Goal: Task Accomplishment & Management: Complete application form

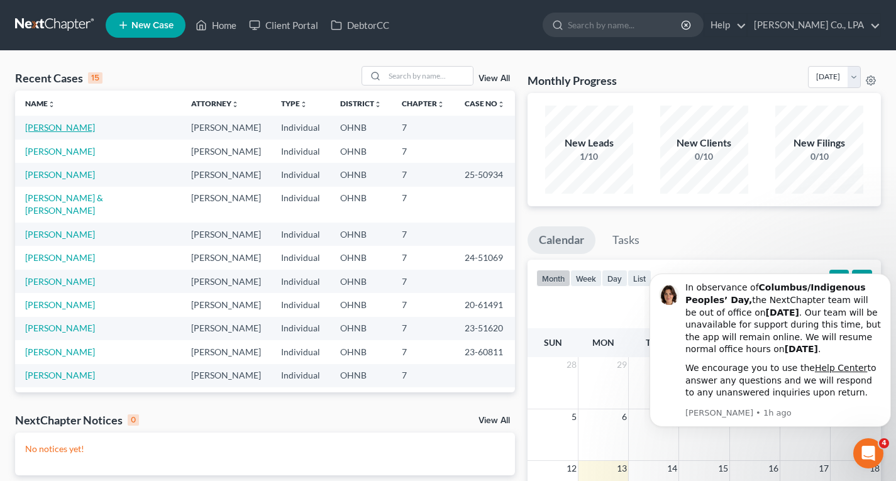
click at [80, 123] on link "[PERSON_NAME]" at bounding box center [60, 127] width 70 height 11
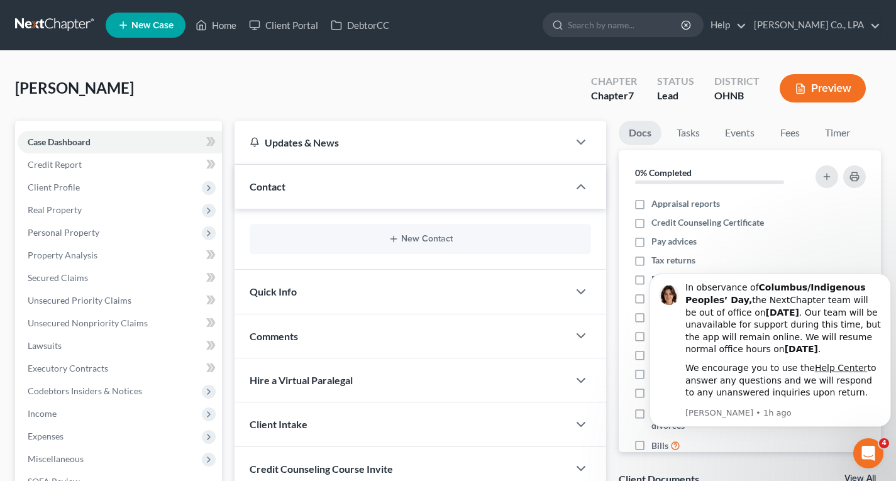
click at [293, 70] on div "George, Michael Upgraded Chapter Chapter 7 Status Lead District OHNB Preview" at bounding box center [448, 93] width 866 height 55
click at [626, 453] on div "Docs Tasks Events Fees Timer 0% Completed Nothing here yet! Appraisal reports C…" at bounding box center [749, 337] width 275 height 432
click at [829, 83] on button "Preview" at bounding box center [822, 88] width 86 height 28
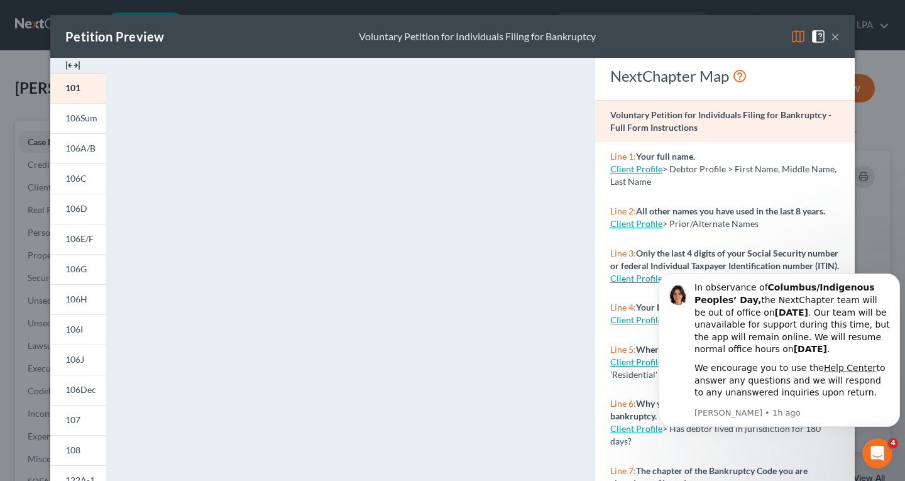
click at [831, 38] on button "×" at bounding box center [835, 36] width 9 height 15
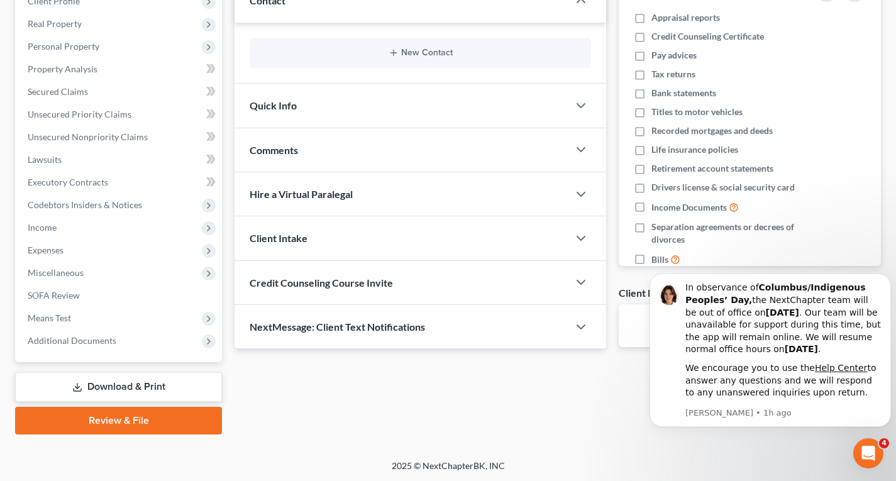
scroll to position [186, 0]
click at [143, 417] on link "Review & File" at bounding box center [118, 421] width 207 height 28
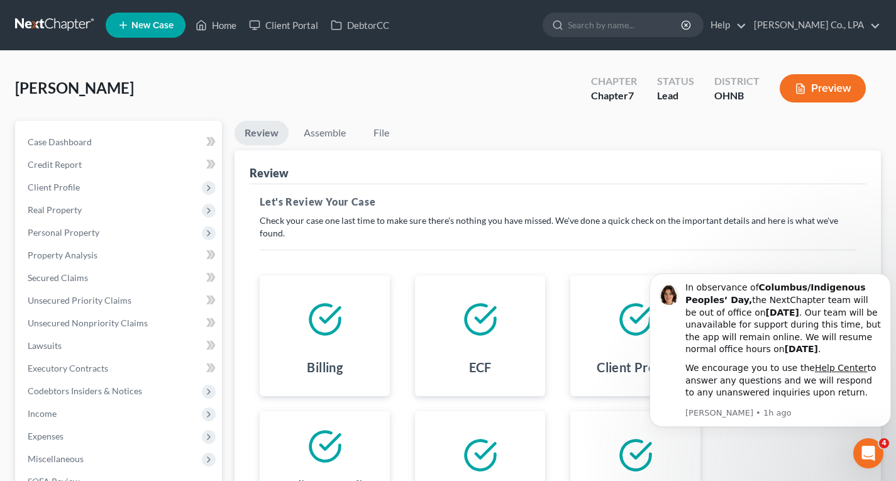
click at [328, 339] on div at bounding box center [325, 319] width 110 height 68
click at [345, 341] on div at bounding box center [325, 319] width 110 height 68
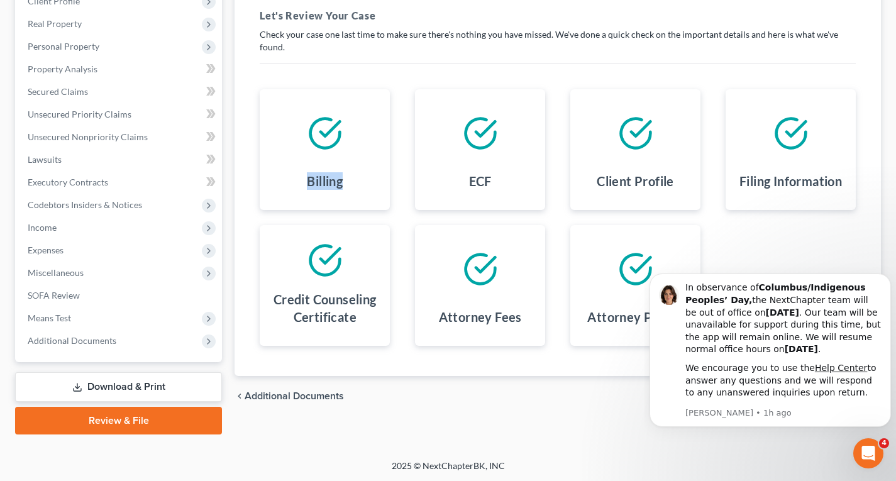
click at [136, 423] on link "Review & File" at bounding box center [118, 421] width 207 height 28
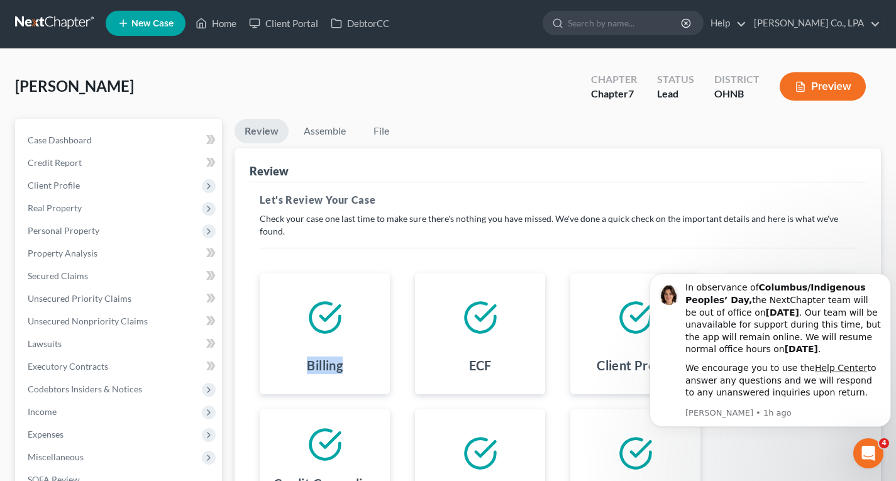
scroll to position [0, 0]
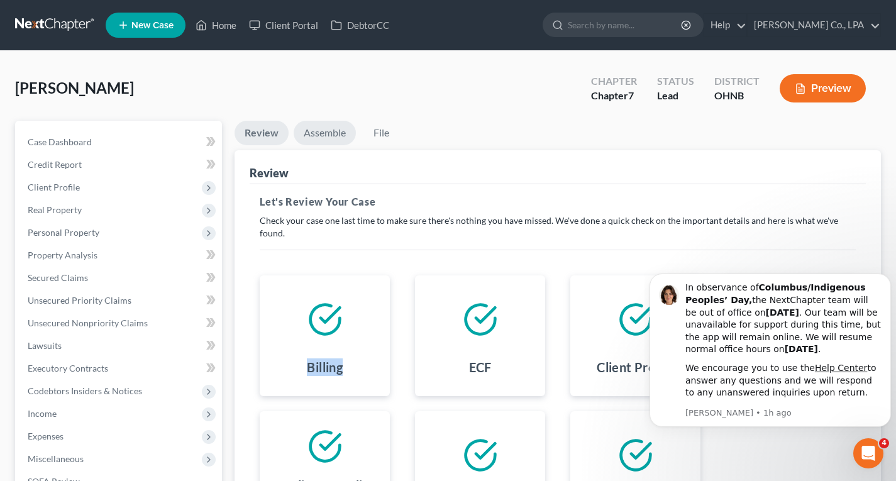
click at [334, 132] on link "Assemble" at bounding box center [325, 133] width 62 height 25
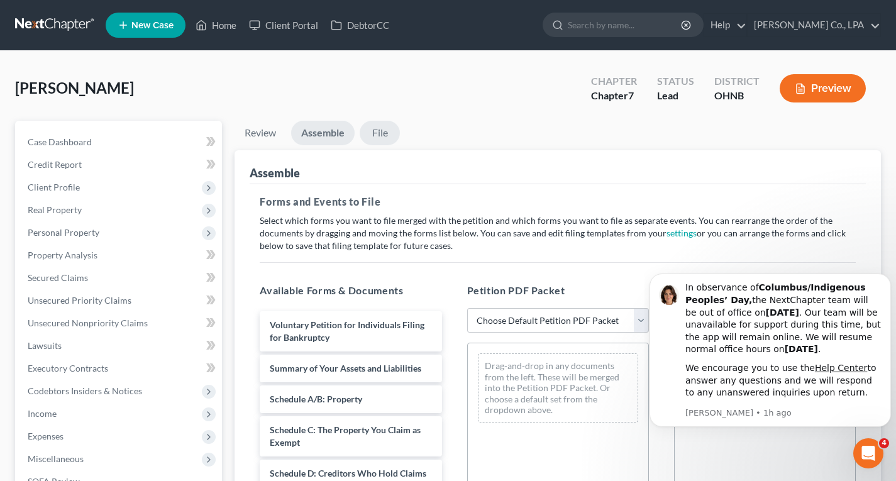
click at [386, 135] on link "File" at bounding box center [380, 133] width 40 height 25
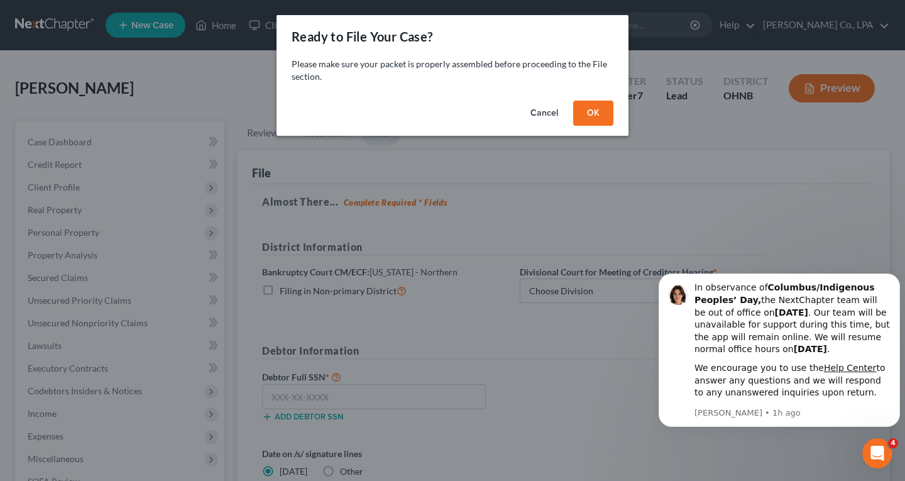
click at [602, 121] on button "OK" at bounding box center [593, 113] width 40 height 25
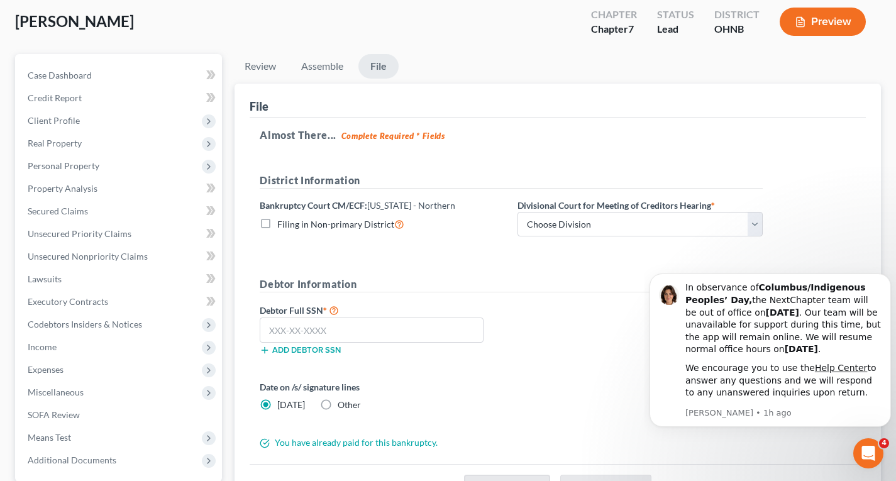
scroll to position [67, 0]
click at [757, 230] on select "Choose Division Akron [GEOGRAPHIC_DATA] [GEOGRAPHIC_DATA] [GEOGRAPHIC_DATA] [GE…" at bounding box center [639, 223] width 245 height 25
select select "0"
click at [517, 211] on select "Choose Division Akron [GEOGRAPHIC_DATA] [GEOGRAPHIC_DATA] [GEOGRAPHIC_DATA] [GE…" at bounding box center [639, 223] width 245 height 25
click at [360, 330] on input "text" at bounding box center [372, 329] width 224 height 25
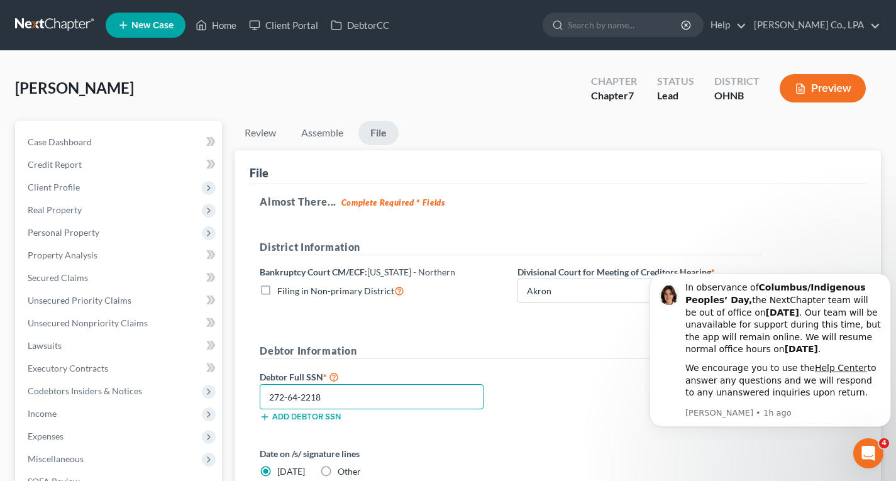
scroll to position [187, 0]
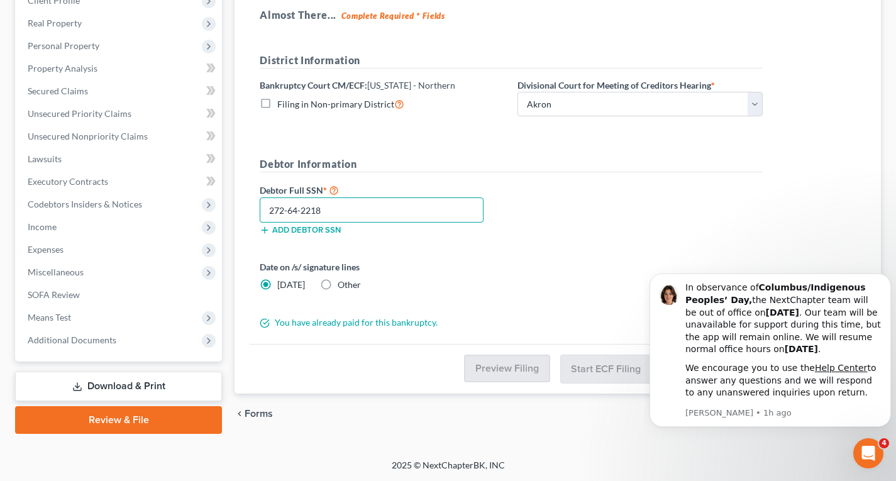
type input "272-64-2218"
click at [158, 424] on link "Review & File" at bounding box center [118, 420] width 207 height 28
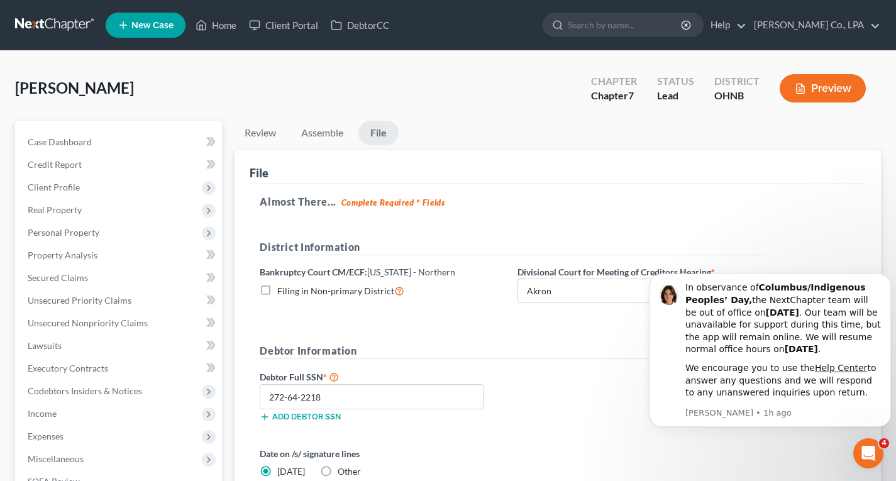
click at [823, 92] on button "Preview" at bounding box center [822, 88] width 86 height 28
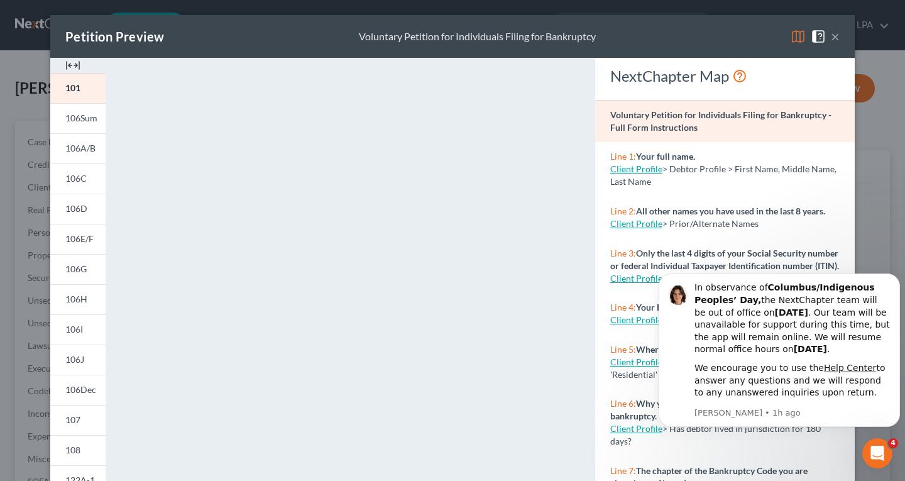
click at [831, 40] on button "×" at bounding box center [835, 36] width 9 height 15
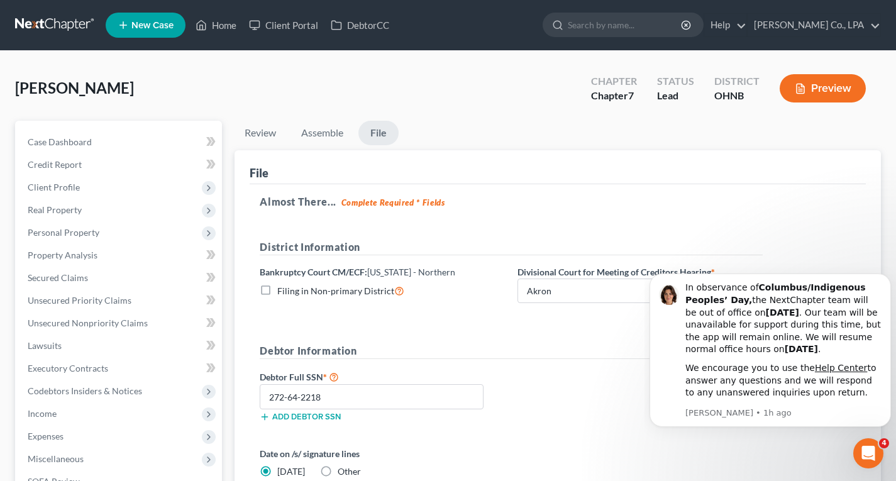
click at [390, 133] on link "File" at bounding box center [378, 133] width 40 height 25
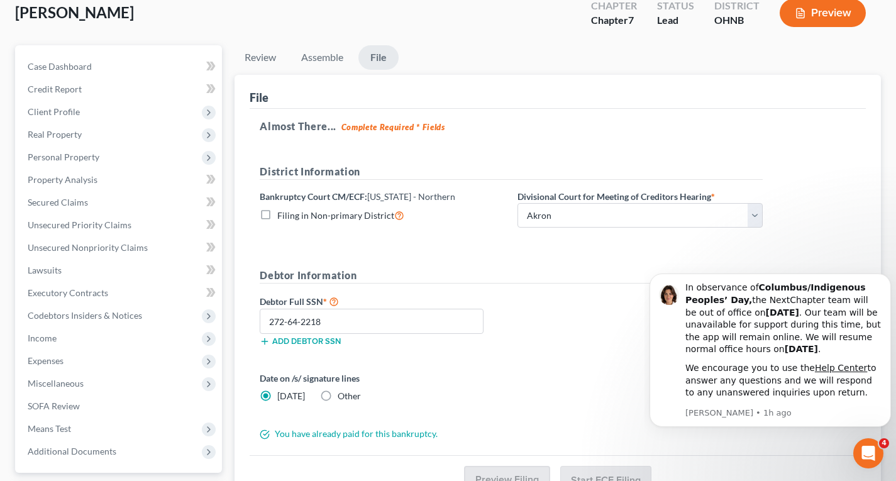
scroll to position [76, 0]
click at [277, 213] on label "Filing in Non-primary District" at bounding box center [340, 214] width 127 height 14
click at [282, 213] on input "Filing in Non-primary District" at bounding box center [286, 211] width 8 height 8
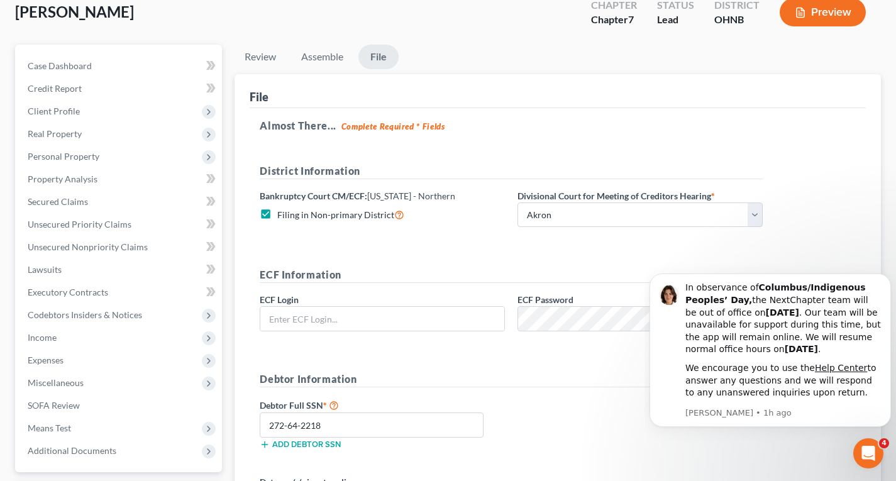
click at [277, 212] on label "Filing in Non-primary District" at bounding box center [340, 214] width 127 height 14
click at [282, 212] on input "Filing in Non-primary District" at bounding box center [286, 211] width 8 height 8
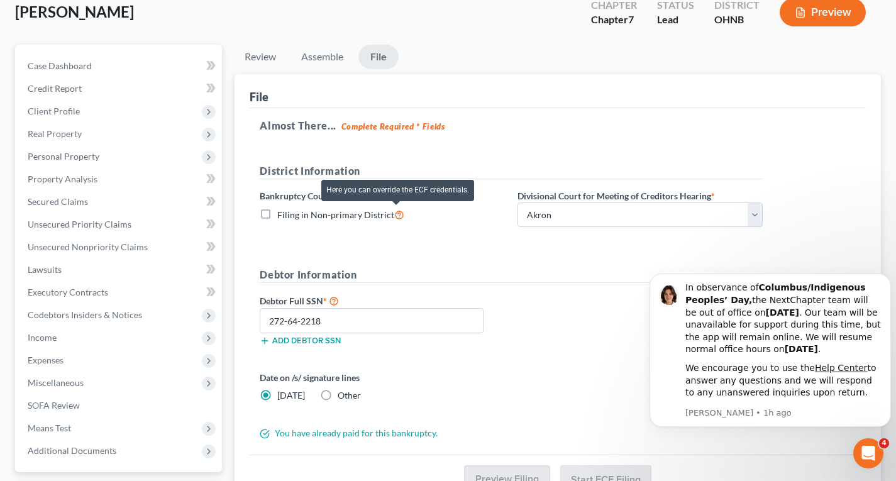
click at [398, 214] on icon at bounding box center [399, 214] width 10 height 12
click at [290, 214] on input "Filing in Non-primary District" at bounding box center [286, 211] width 8 height 8
checkbox input "true"
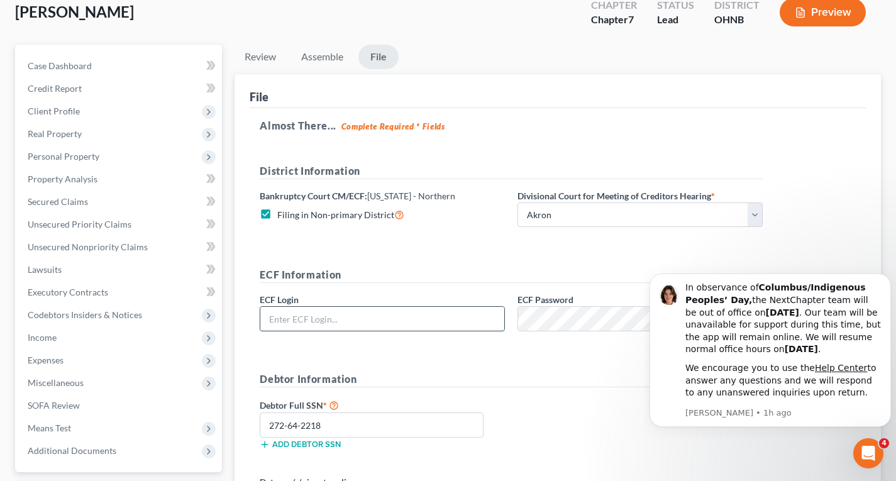
click at [360, 315] on input "text" at bounding box center [382, 319] width 244 height 24
type input "[EMAIL_ADDRESS][DOMAIN_NAME]"
click at [575, 444] on div "Debtor Full SSN * 272-64-2218 Add debtor SSN" at bounding box center [510, 428] width 515 height 63
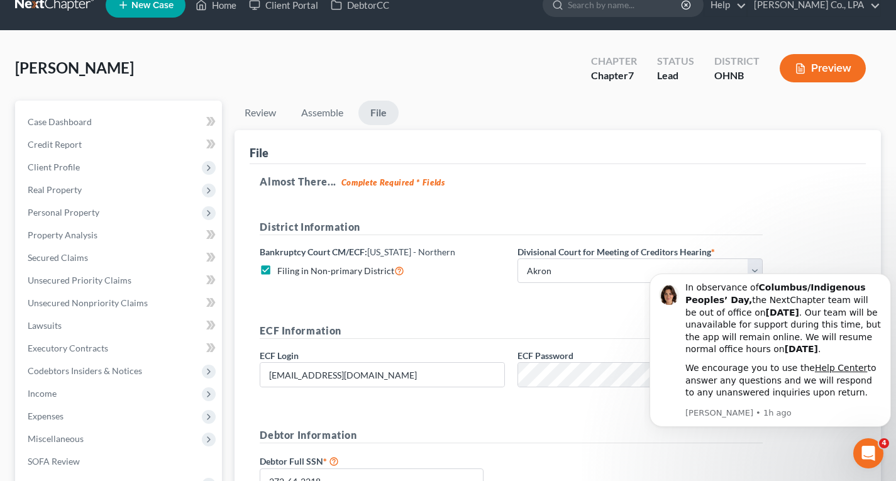
scroll to position [0, 0]
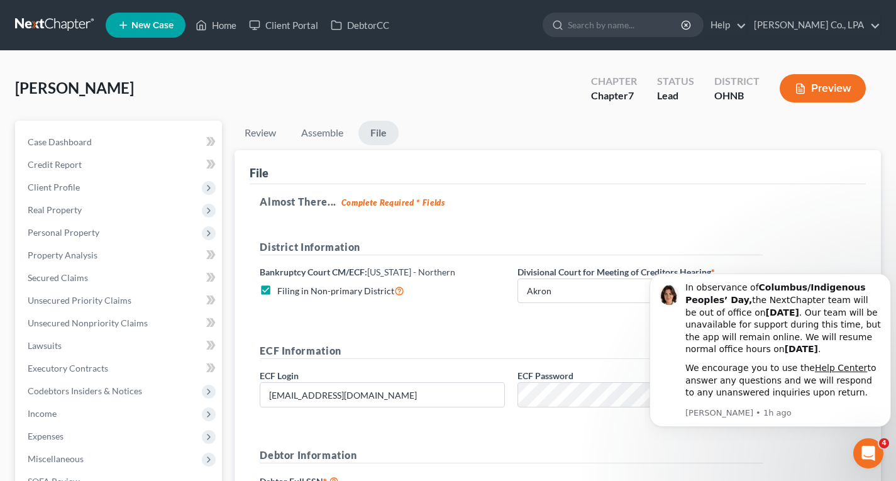
click at [277, 291] on label "Filing in Non-primary District" at bounding box center [340, 291] width 127 height 14
click at [282, 291] on input "Filing in Non-primary District" at bounding box center [286, 288] width 8 height 8
checkbox input "false"
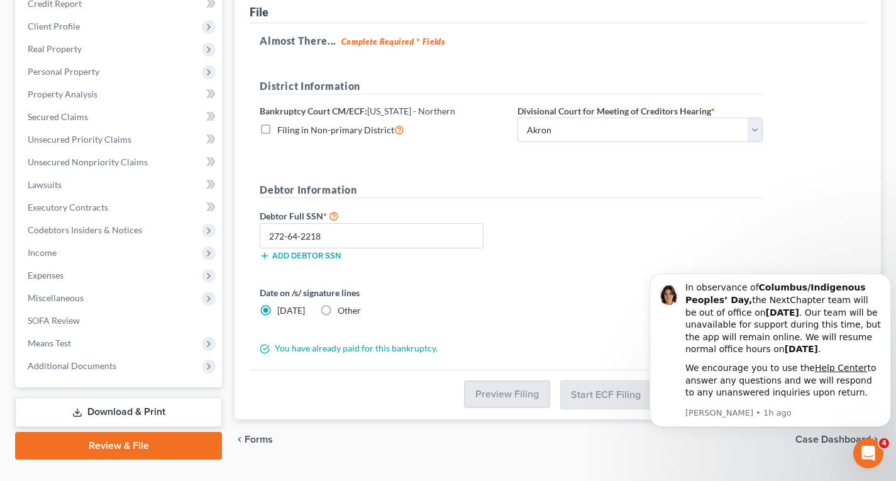
scroll to position [162, 0]
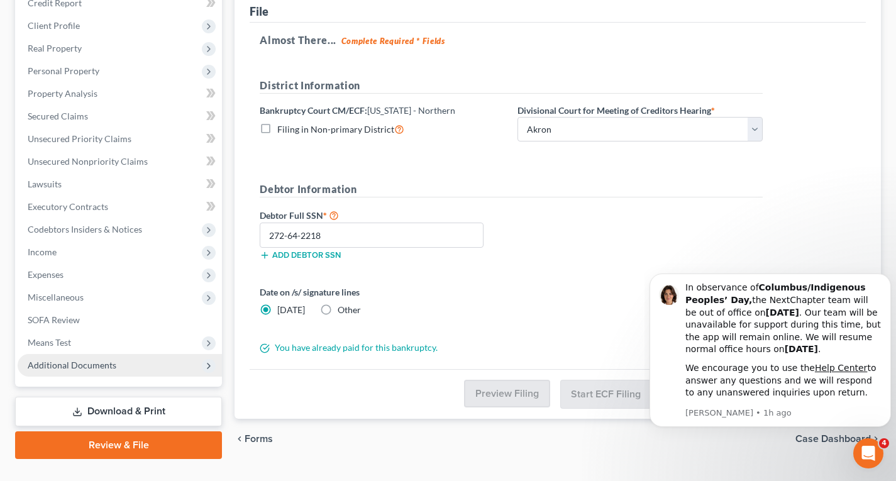
click at [100, 365] on span "Additional Documents" at bounding box center [72, 365] width 89 height 11
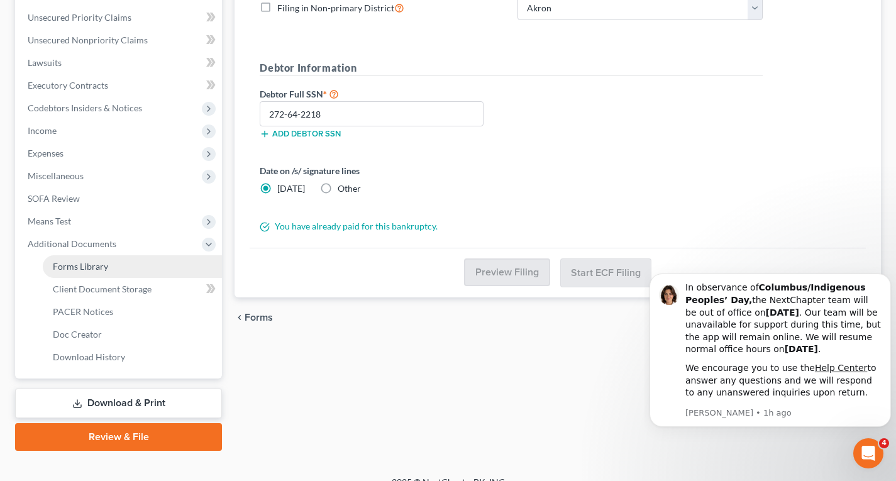
scroll to position [284, 0]
click at [81, 267] on span "Forms Library" at bounding box center [80, 265] width 55 height 11
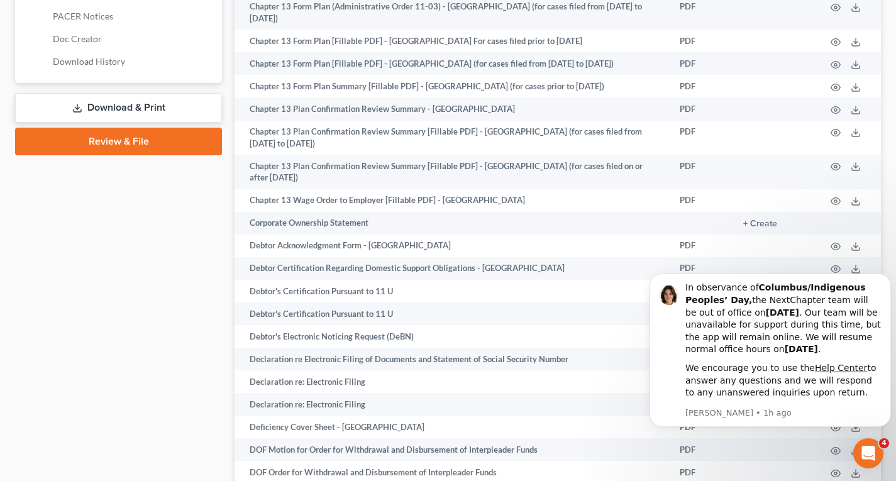
scroll to position [580, 0]
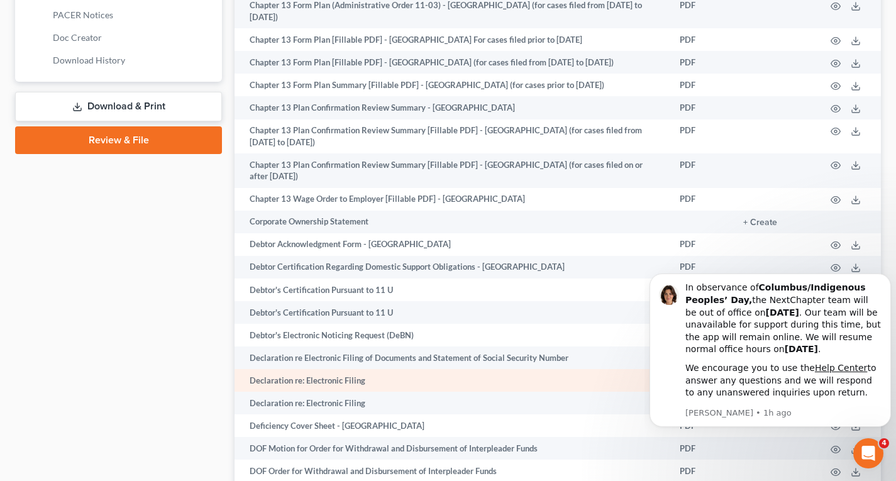
click at [302, 369] on td "Declaration re: Electronic Filing" at bounding box center [451, 380] width 435 height 23
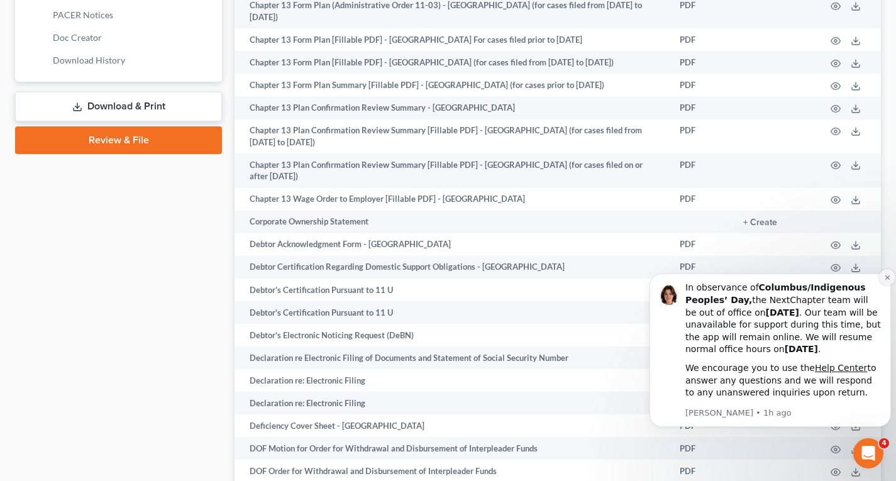
click at [888, 280] on icon "Dismiss notification" at bounding box center [887, 277] width 7 height 7
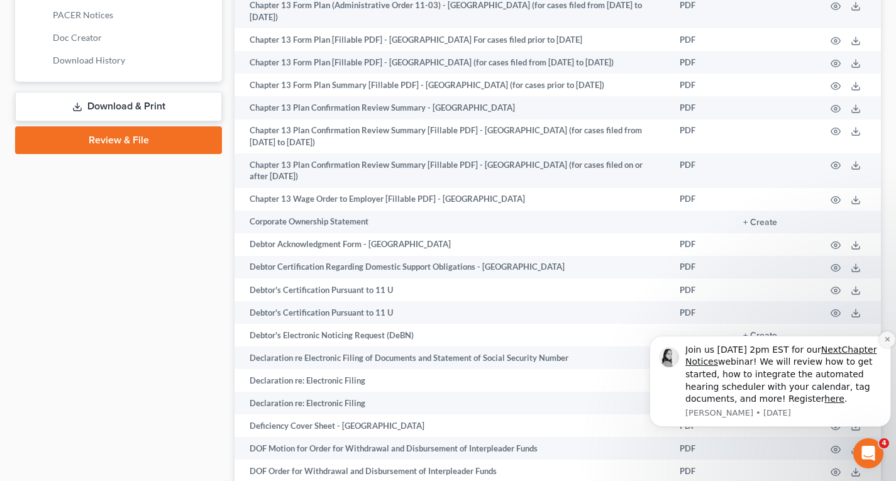
click at [886, 344] on button "Dismiss notification" at bounding box center [887, 339] width 16 height 16
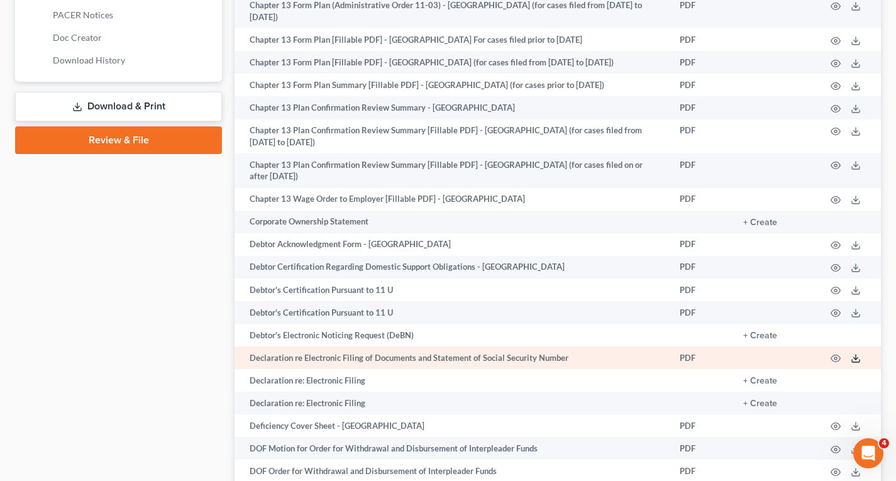
click at [856, 353] on icon at bounding box center [856, 358] width 10 height 10
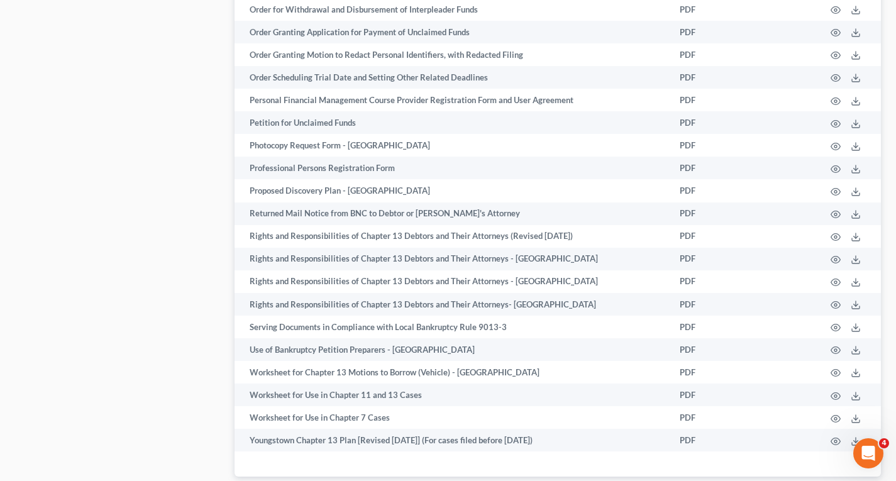
scroll to position [1849, 0]
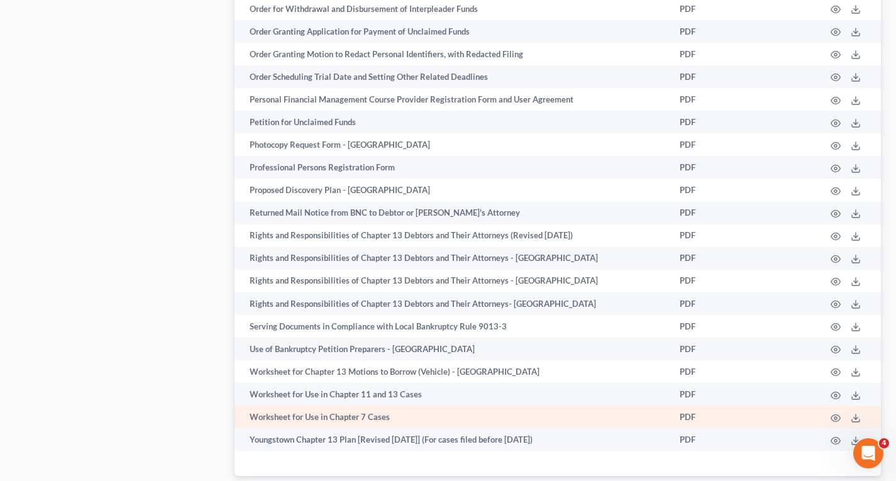
click at [387, 405] on td "Worksheet for Use in Chapter 7 Cases" at bounding box center [451, 416] width 435 height 23
click at [856, 413] on icon at bounding box center [856, 418] width 10 height 10
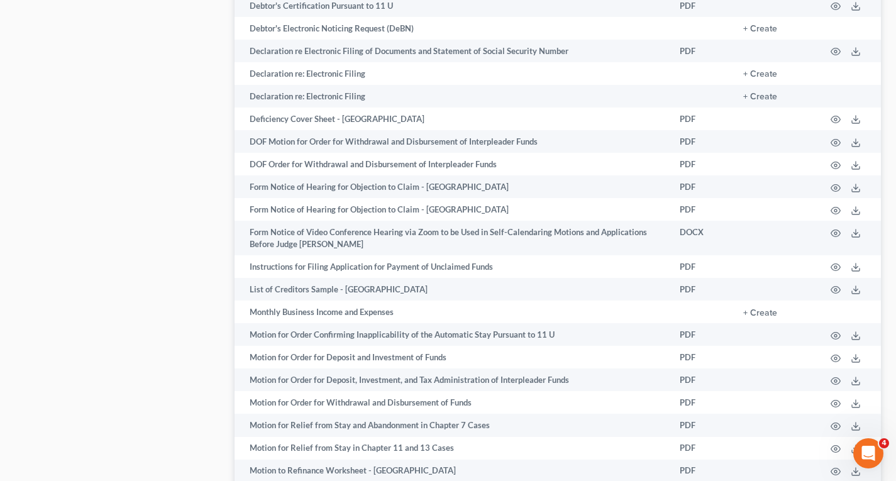
scroll to position [874, 0]
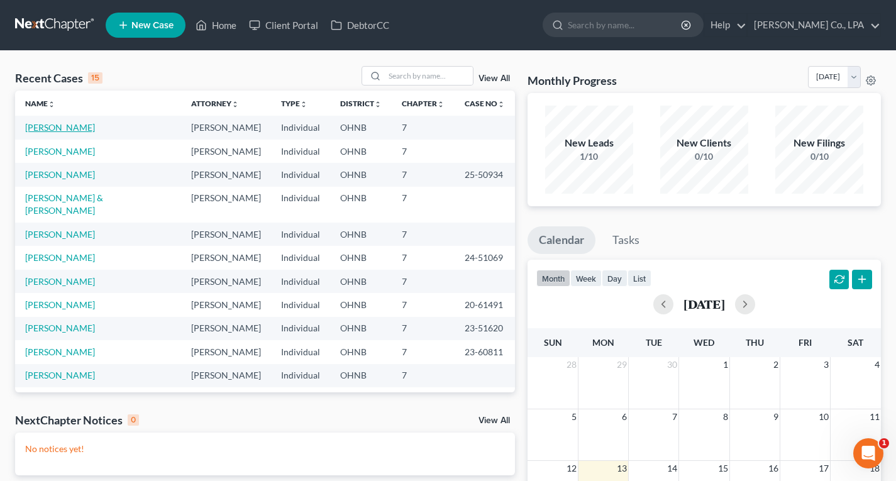
click at [77, 128] on link "[PERSON_NAME]" at bounding box center [60, 127] width 70 height 11
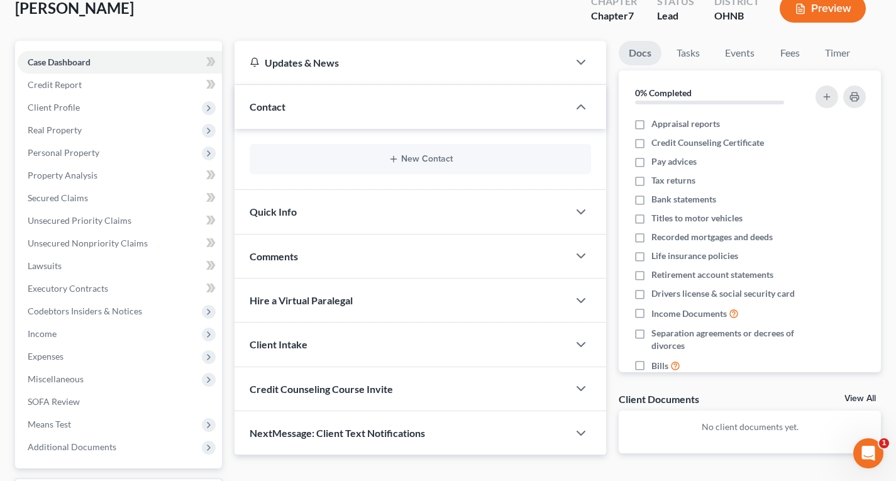
scroll to position [186, 0]
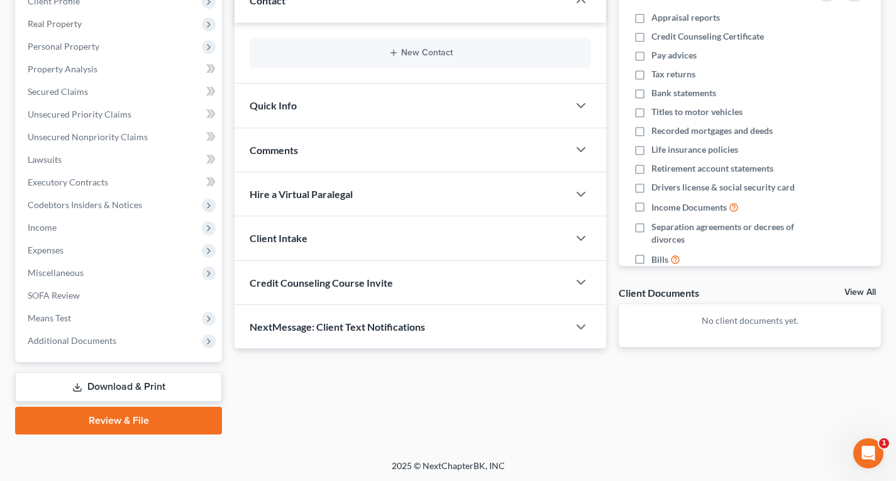
click at [173, 421] on link "Review & File" at bounding box center [118, 421] width 207 height 28
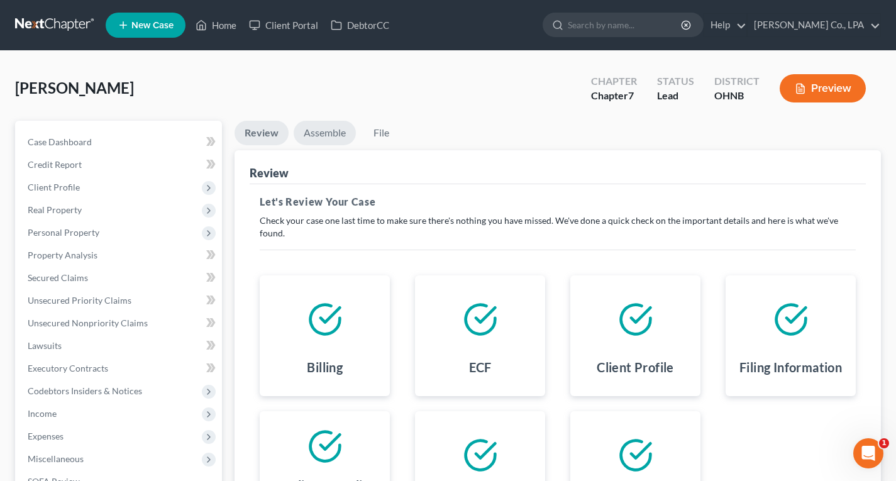
click at [329, 131] on link "Assemble" at bounding box center [325, 133] width 62 height 25
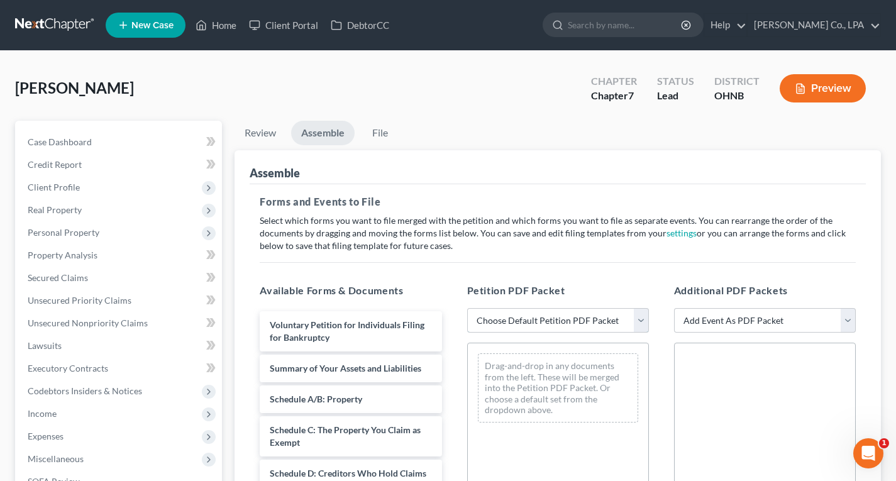
click at [638, 324] on select "Choose Default Petition PDF Packet Complete Bankruptcy Petition (all forms and …" at bounding box center [558, 320] width 182 height 25
select select "0"
click at [467, 308] on select "Choose Default Petition PDF Packet Complete Bankruptcy Petition (all forms and …" at bounding box center [558, 320] width 182 height 25
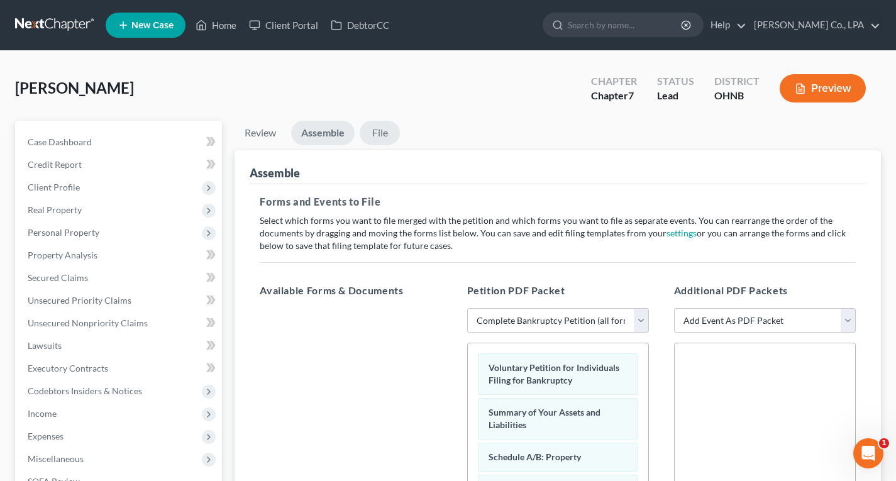
click at [383, 131] on link "File" at bounding box center [380, 133] width 40 height 25
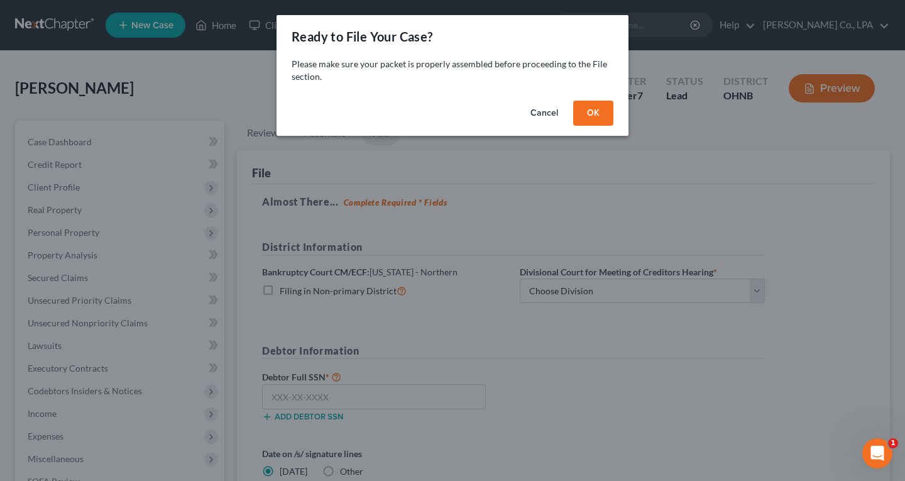
click at [600, 117] on button "OK" at bounding box center [593, 113] width 40 height 25
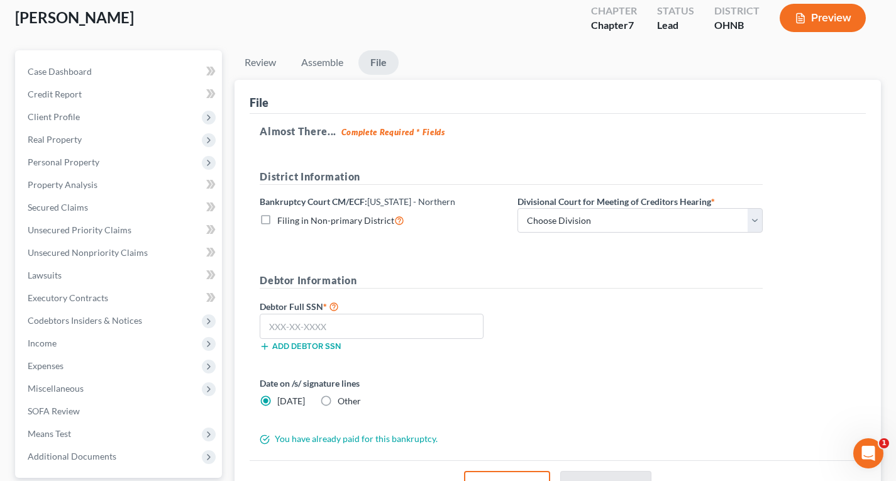
scroll to position [72, 0]
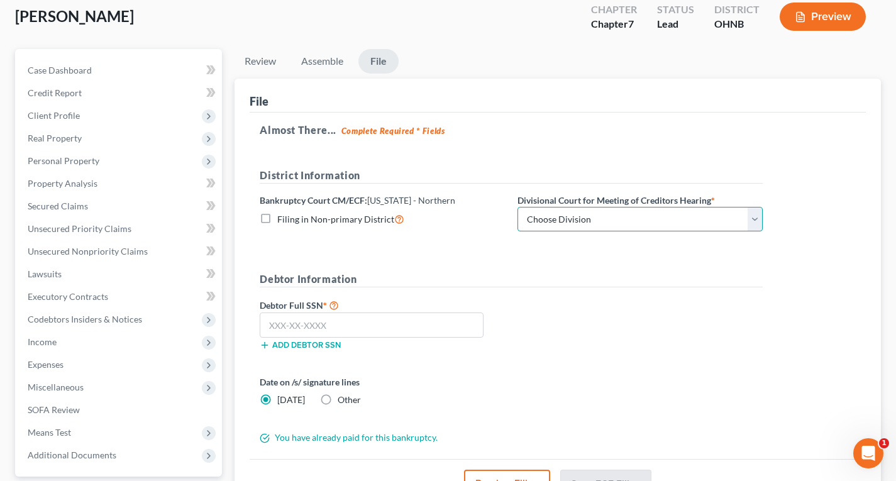
click at [751, 222] on select "Choose Division Akron [GEOGRAPHIC_DATA] [GEOGRAPHIC_DATA] [GEOGRAPHIC_DATA] [GE…" at bounding box center [639, 219] width 245 height 25
select select "0"
click at [517, 207] on select "Choose Division Akron [GEOGRAPHIC_DATA] [GEOGRAPHIC_DATA] [GEOGRAPHIC_DATA] [GE…" at bounding box center [639, 219] width 245 height 25
click at [337, 322] on input "text" at bounding box center [372, 324] width 224 height 25
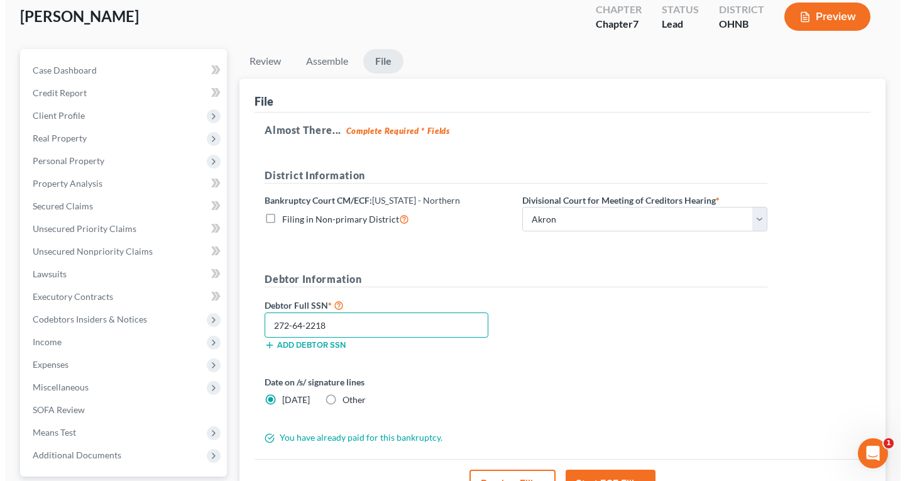
scroll to position [186, 0]
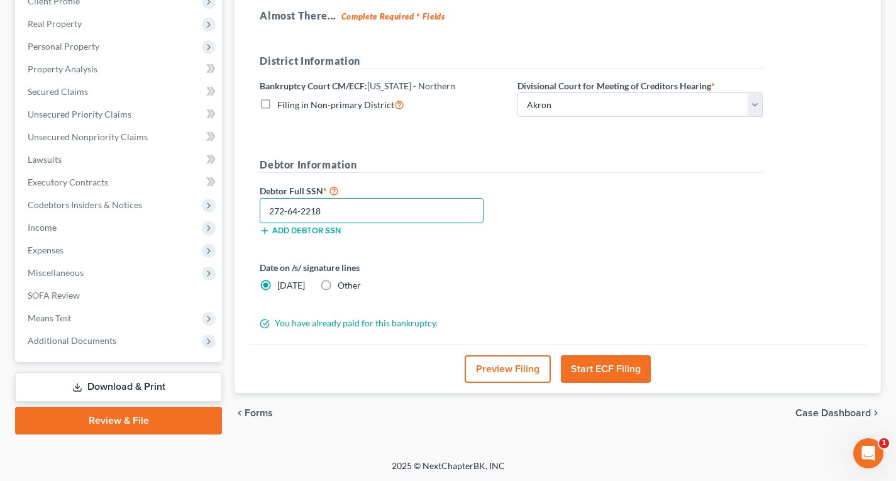
type input "272-64-2218"
click at [610, 372] on button "Start ECF Filing" at bounding box center [606, 369] width 90 height 28
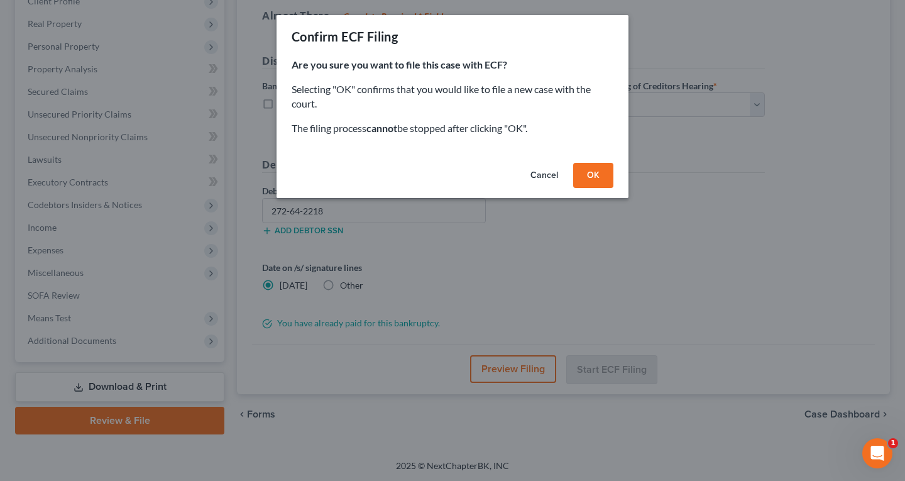
click at [592, 179] on button "OK" at bounding box center [593, 175] width 40 height 25
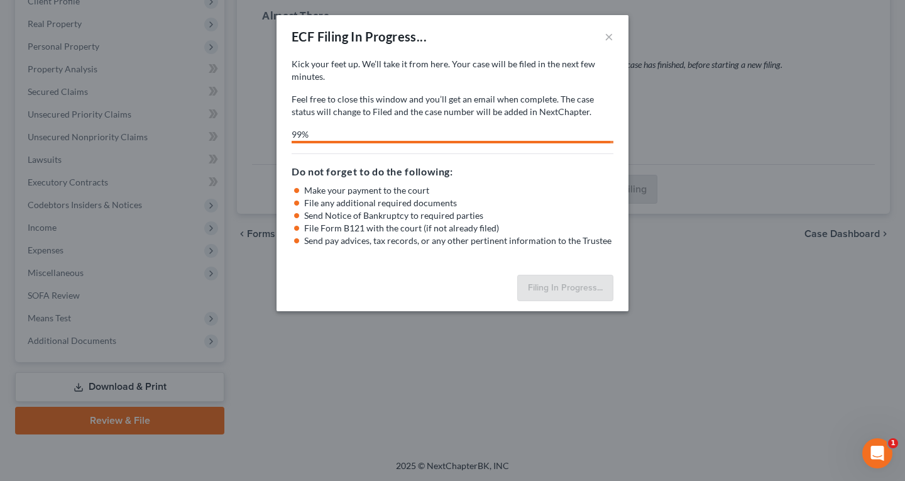
drag, startPoint x: 672, startPoint y: 109, endPoint x: 825, endPoint y: 83, distance: 154.9
click at [825, 83] on div "ECF Filing In Progress... × Kick your feet up. We’ll take it from here. Your ca…" at bounding box center [452, 240] width 905 height 481
select select "0"
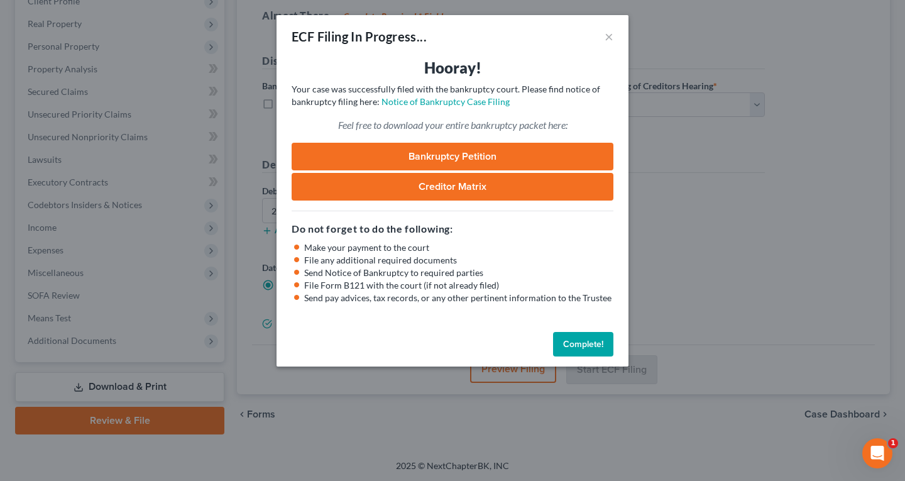
click at [482, 155] on link "Bankruptcy Petition" at bounding box center [453, 157] width 322 height 28
click at [464, 189] on link "Creditor Matrix" at bounding box center [453, 187] width 322 height 28
